Goal: Task Accomplishment & Management: Manage account settings

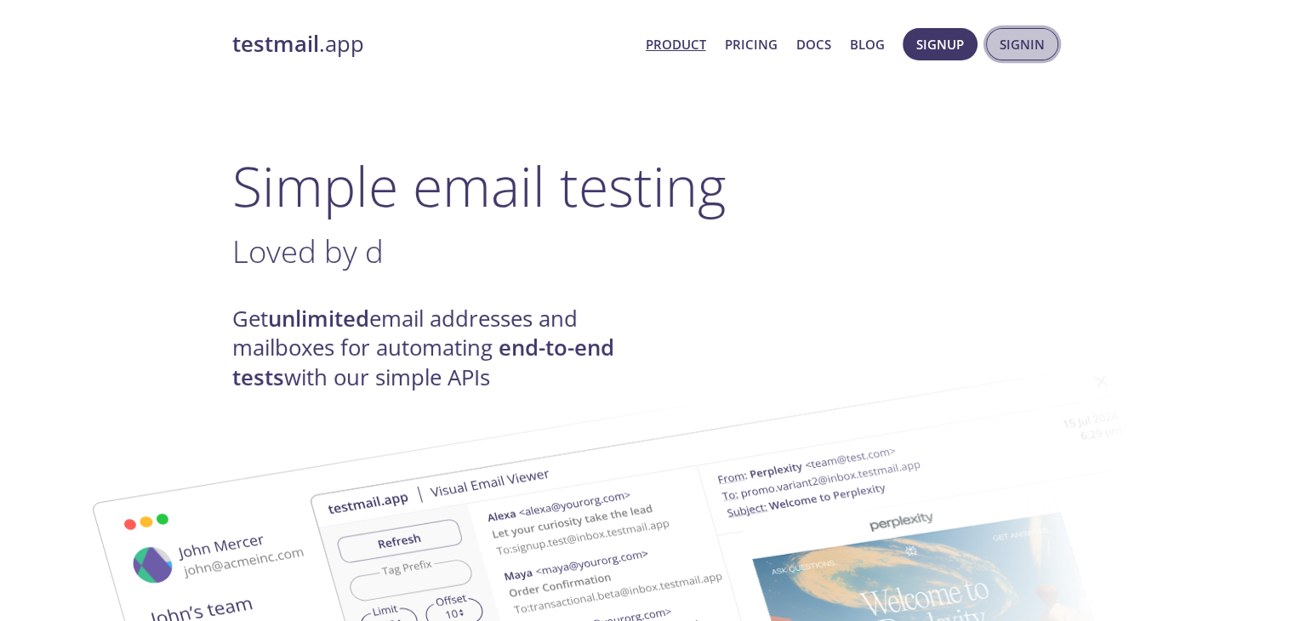
click at [1026, 43] on span "Signin" at bounding box center [1022, 44] width 45 height 22
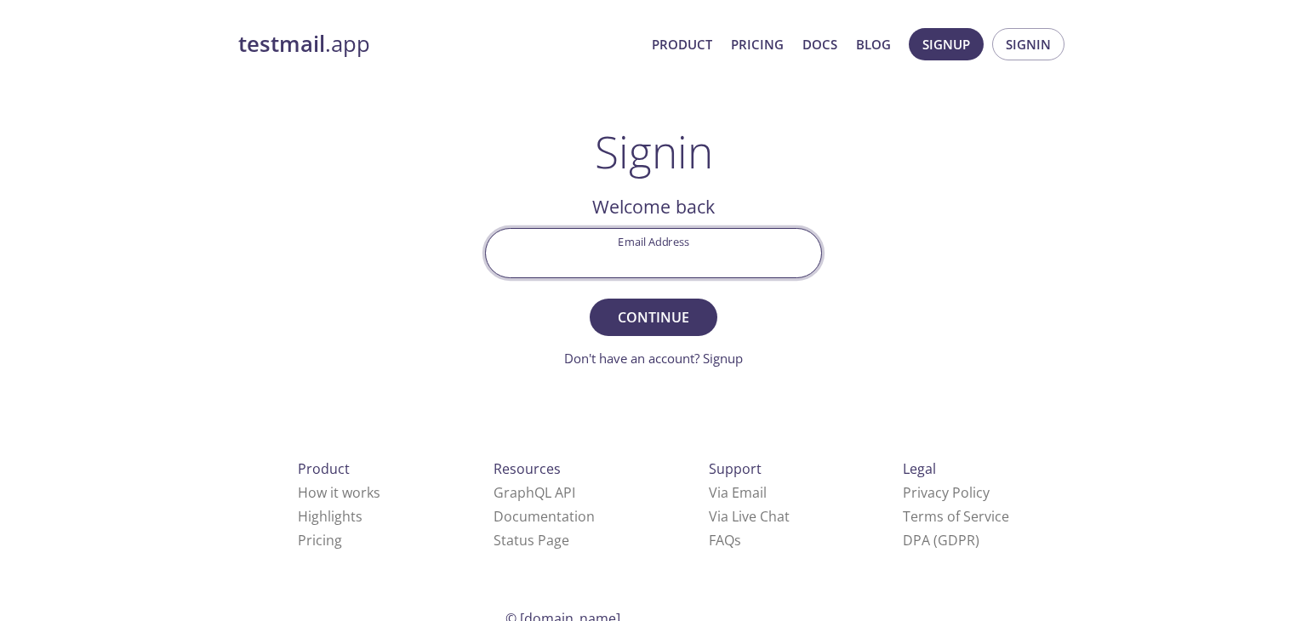
click at [707, 237] on input "Email Address" at bounding box center [653, 253] width 335 height 49
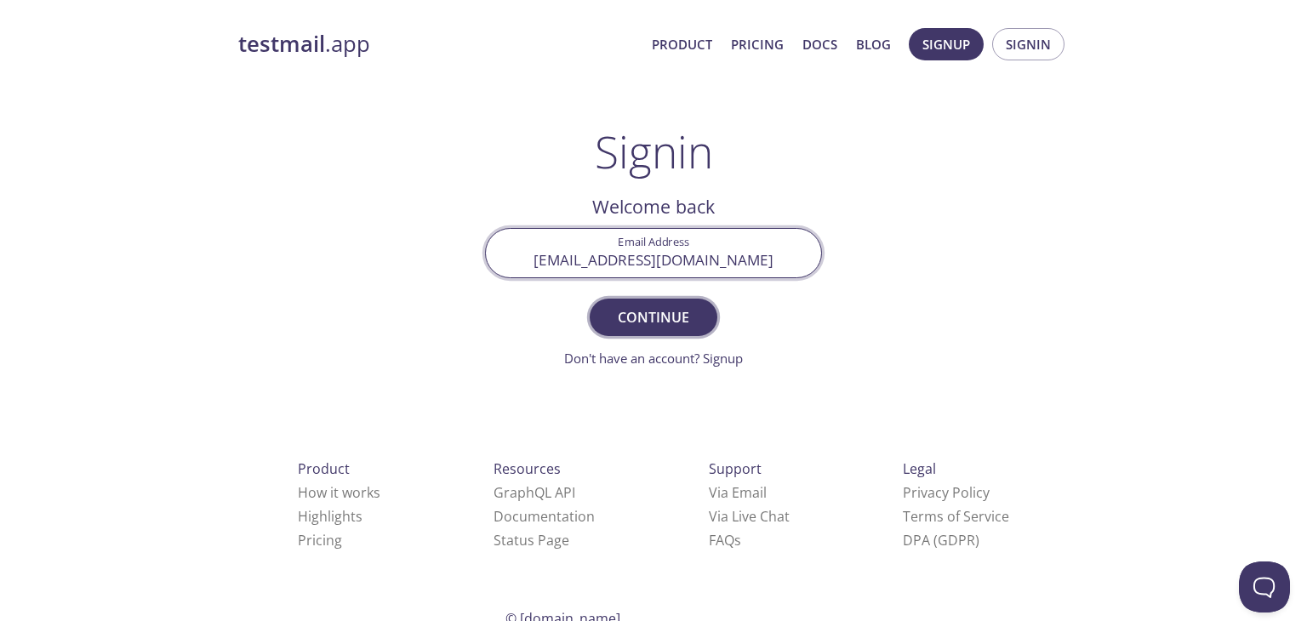
type input "[EMAIL_ADDRESS][DOMAIN_NAME]"
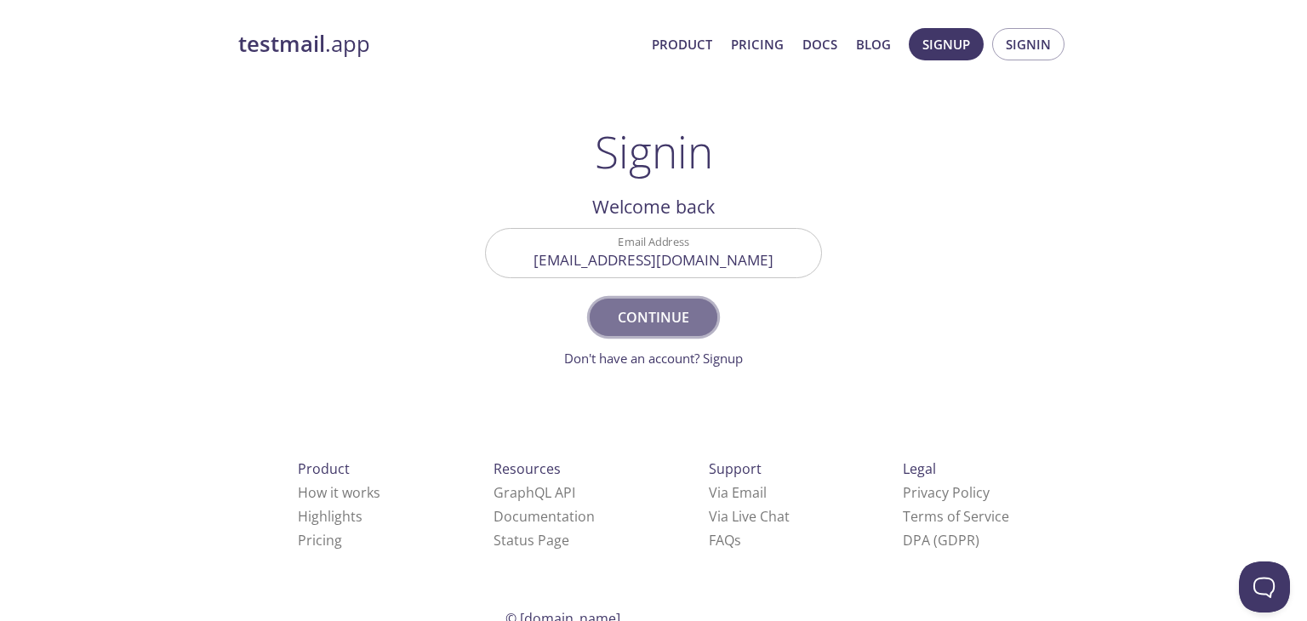
click at [667, 323] on span "Continue" at bounding box center [654, 318] width 90 height 24
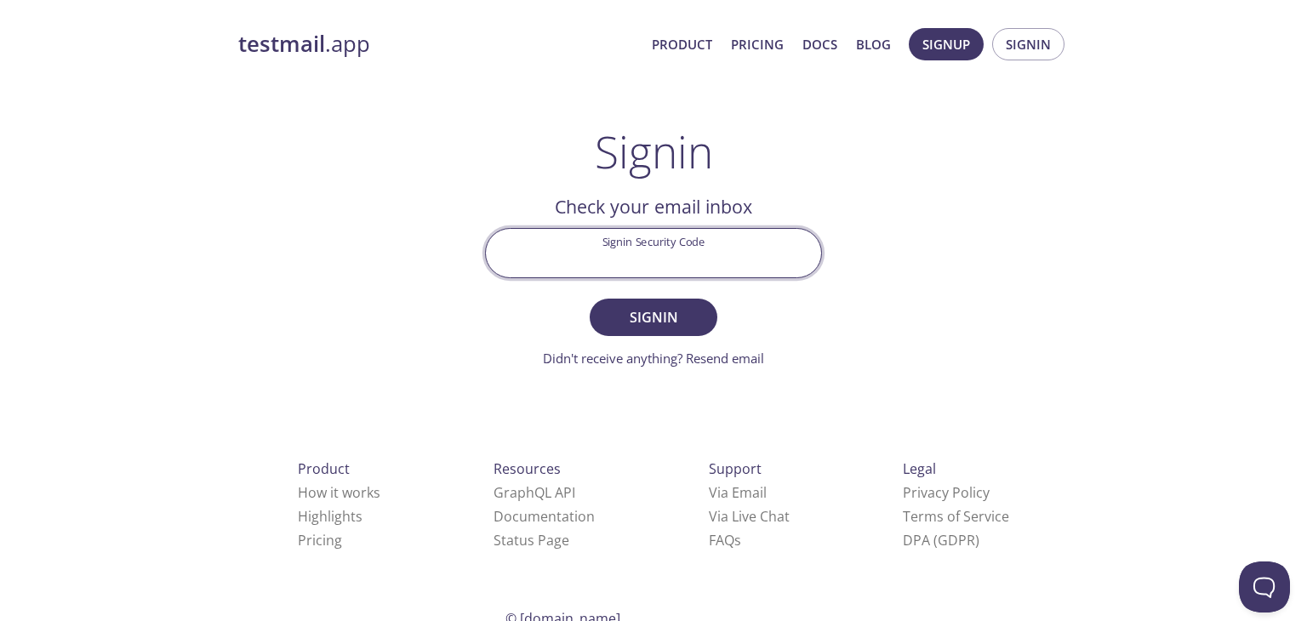
click at [644, 268] on input "Signin Security Code" at bounding box center [653, 253] width 335 height 49
type input "TLJQUZT"
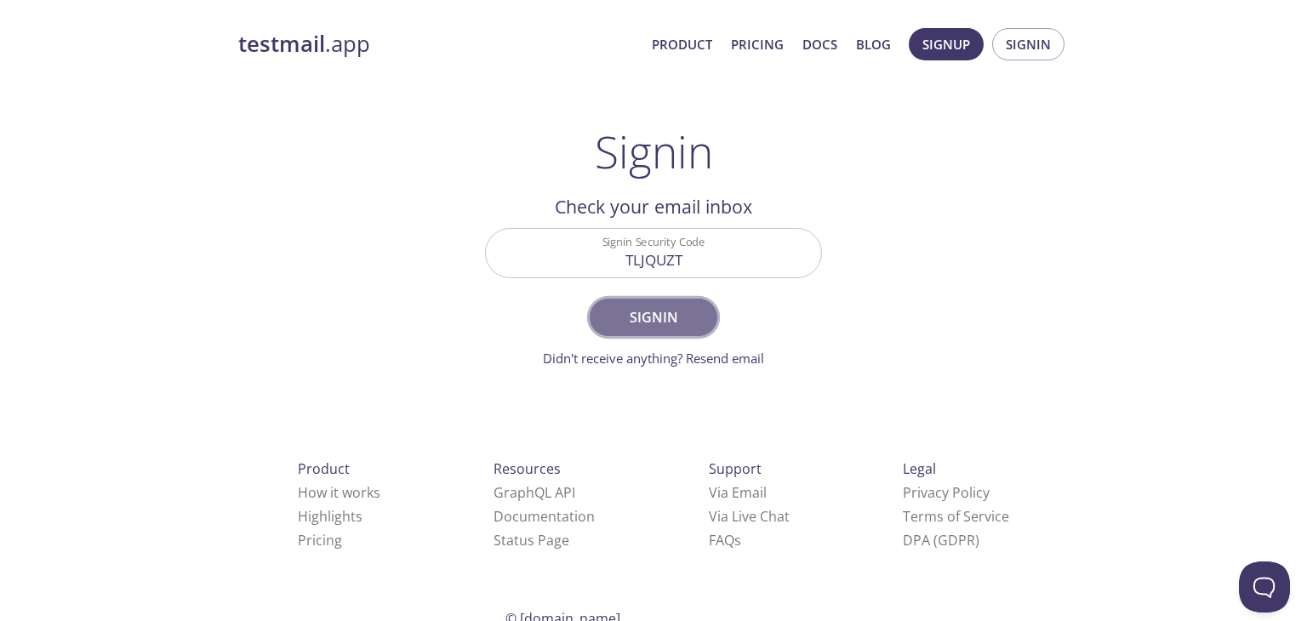
click at [672, 332] on button "Signin" at bounding box center [654, 317] width 128 height 37
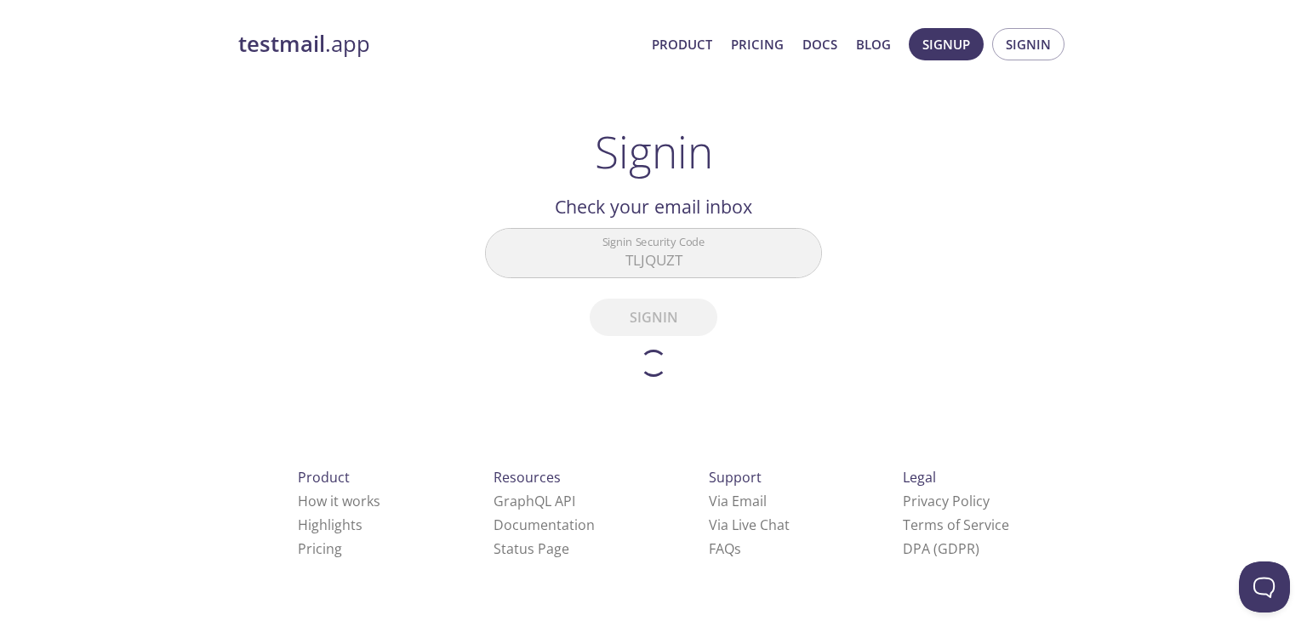
click at [673, 331] on form "Signin Security Code TLJQUZT Signin Didn't receive anything? Resend email" at bounding box center [653, 302] width 337 height 149
click at [671, 328] on form "Signin Security Code TLJQUZT Signin Didn't receive anything? Resend email" at bounding box center [653, 302] width 337 height 149
click at [890, 304] on div "testmail .app Product Pricing Docs Blog Signup Signin Signin Welcome back Email…" at bounding box center [653, 376] width 871 height 718
